Goal: Find specific page/section: Find specific page/section

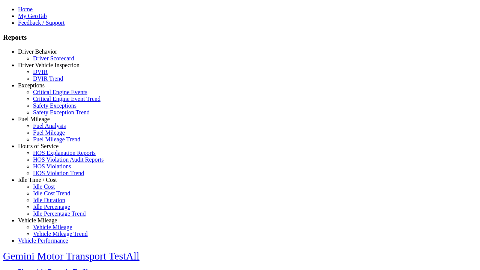
click at [43, 89] on link "Exceptions" at bounding box center [31, 85] width 27 height 6
click at [49, 109] on link "Safety Exceptions" at bounding box center [55, 105] width 44 height 6
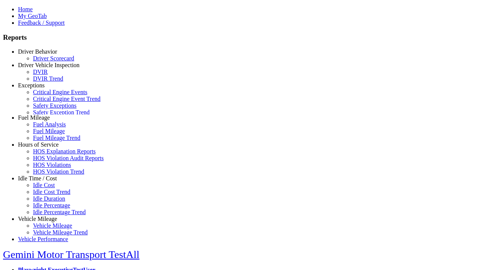
scroll to position [25, 0]
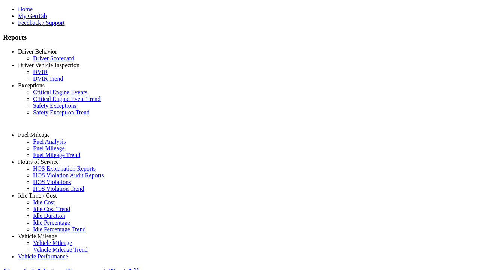
select select "**********"
